Goal: Navigation & Orientation: Find specific page/section

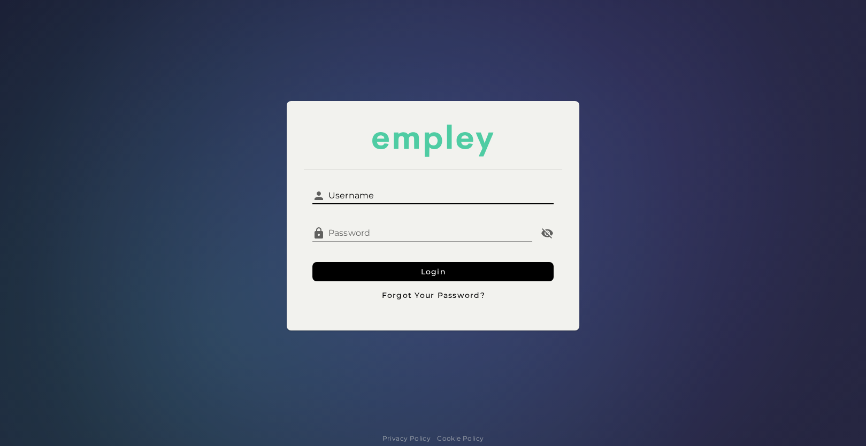
click at [376, 201] on input "Username" at bounding box center [439, 192] width 229 height 26
type input "**********"
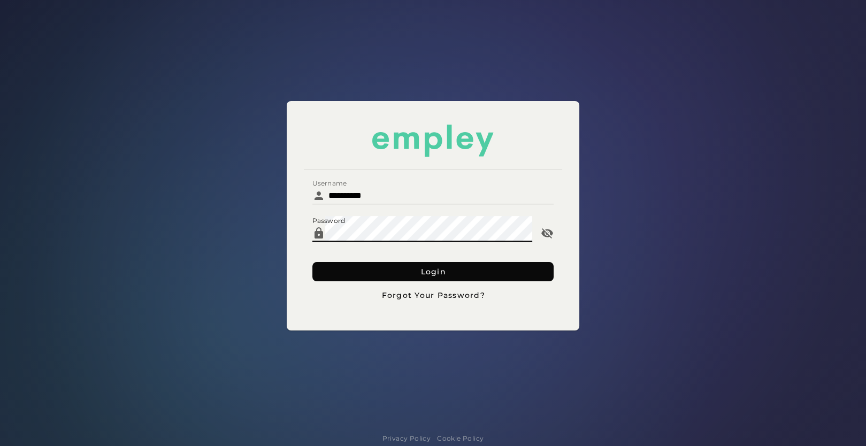
click at [436, 269] on span "Login" at bounding box center [433, 272] width 26 height 10
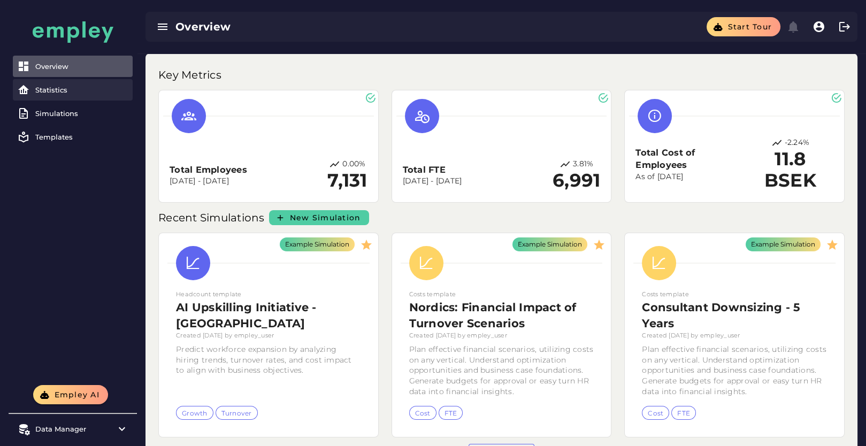
click at [66, 94] on div "Statistics" at bounding box center [81, 90] width 93 height 9
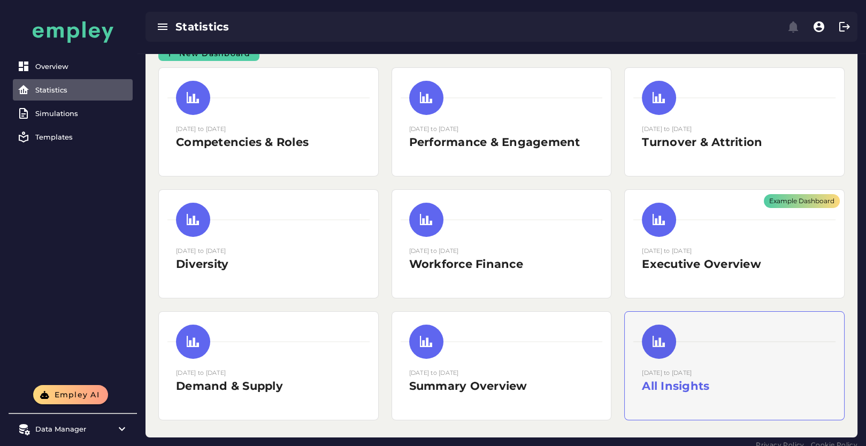
scroll to position [31, 0]
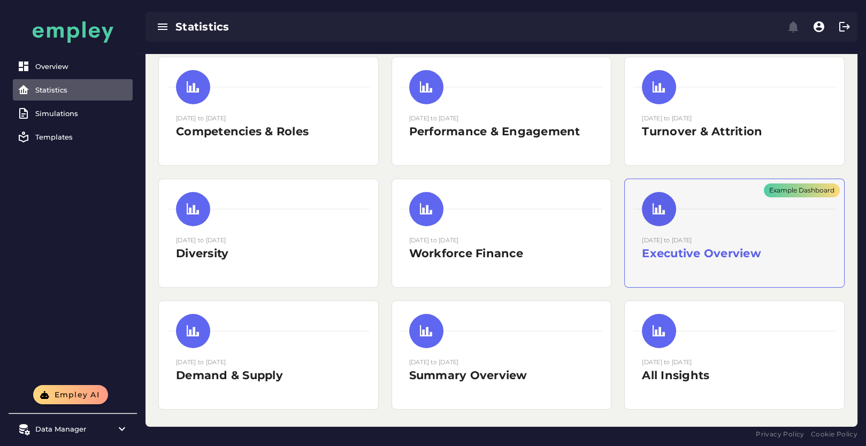
click at [699, 238] on div "Example Dashboard" at bounding box center [733, 233] width 219 height 108
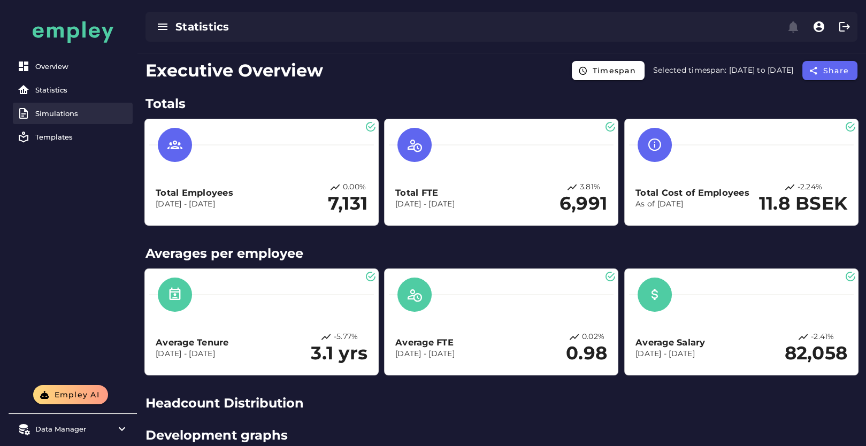
click at [55, 113] on div "Simulations" at bounding box center [81, 113] width 93 height 9
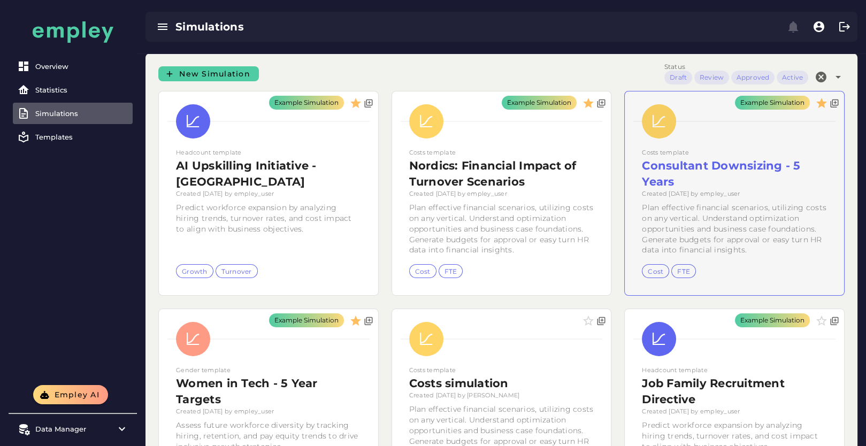
click at [725, 204] on div "Example Simulation" at bounding box center [733, 193] width 219 height 204
